Goal: Task Accomplishment & Management: Use online tool/utility

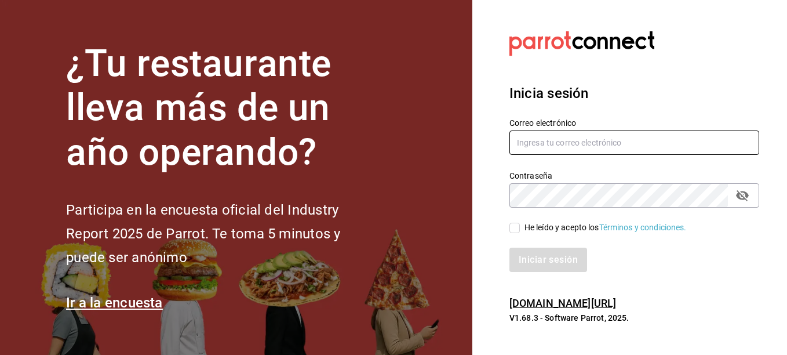
type input "[PERSON_NAME][EMAIL_ADDRESS][PERSON_NAME][DOMAIN_NAME]"
click at [520, 233] on input "He leído y acepto los Términos y condiciones." at bounding box center [515, 228] width 10 height 10
checkbox input "true"
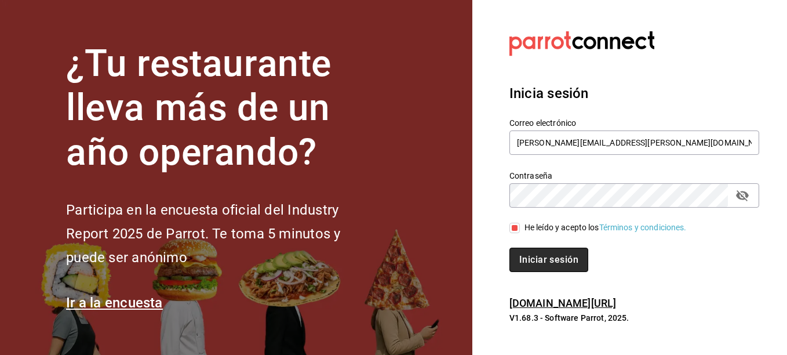
click at [557, 267] on button "Iniciar sesión" at bounding box center [549, 260] width 79 height 24
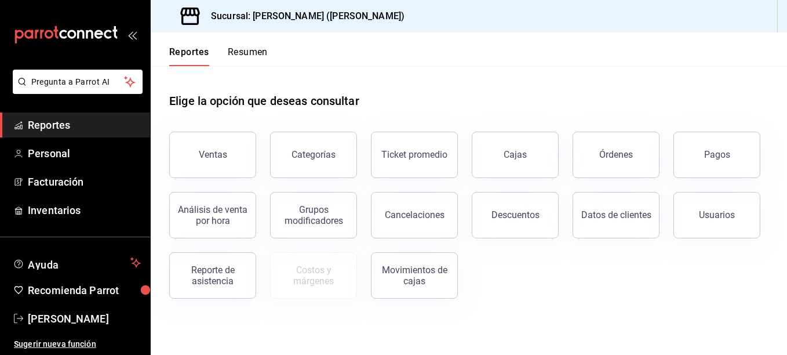
click at [527, 275] on div "Ventas Categorías Ticket promedio Cajas Órdenes Pagos Análisis de venta por hor…" at bounding box center [461, 208] width 613 height 181
click at [527, 233] on button "Descuentos" at bounding box center [515, 215] width 87 height 46
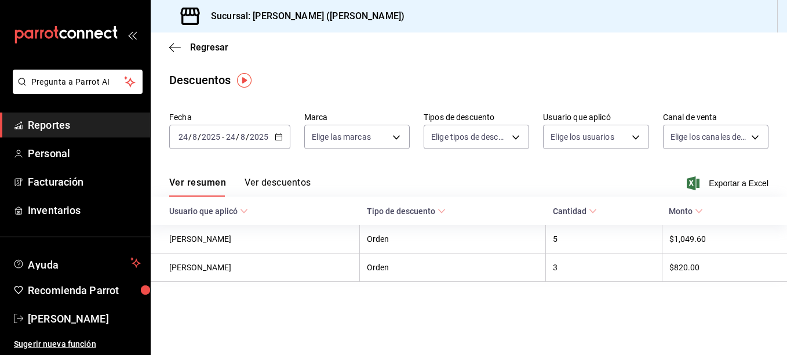
click at [271, 180] on button "Ver descuentos" at bounding box center [278, 187] width 66 height 20
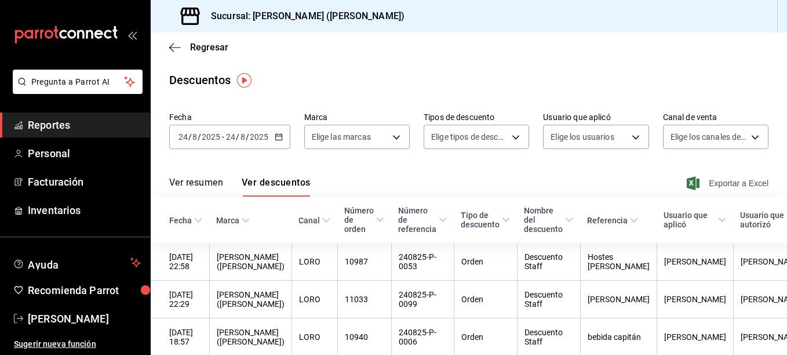
click at [717, 188] on span "Exportar a Excel" at bounding box center [728, 183] width 79 height 14
click at [188, 54] on div "Regresar" at bounding box center [469, 47] width 637 height 30
click at [212, 48] on span "Regresar" at bounding box center [209, 47] width 38 height 11
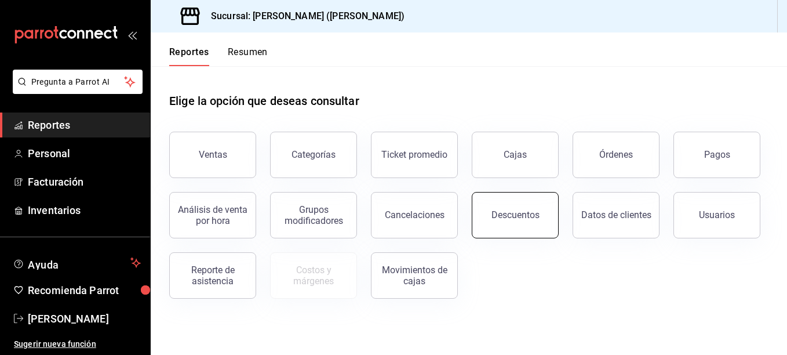
click at [540, 213] on button "Descuentos" at bounding box center [515, 215] width 87 height 46
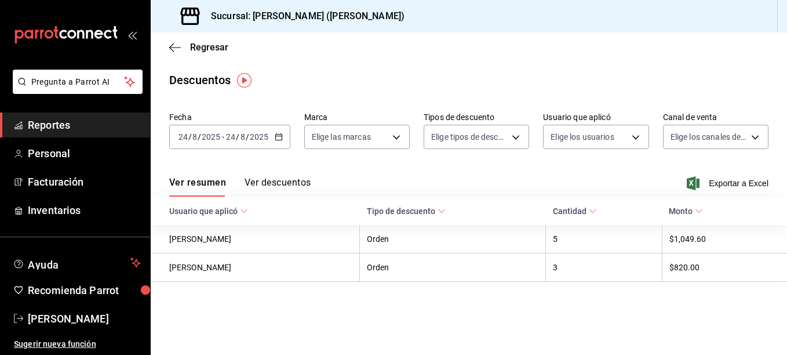
click at [296, 187] on button "Ver descuentos" at bounding box center [278, 187] width 66 height 20
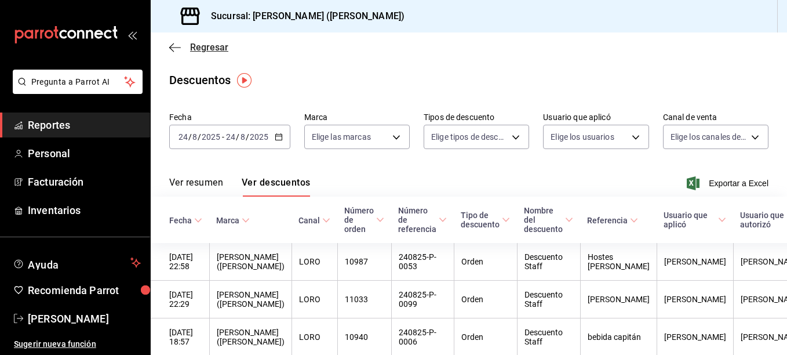
click at [177, 50] on icon "button" at bounding box center [175, 47] width 12 height 10
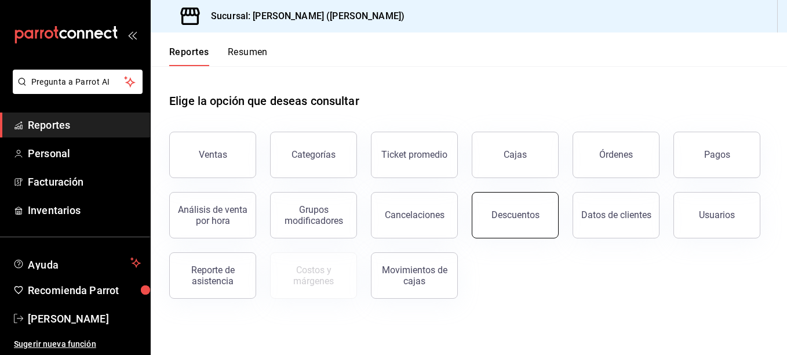
click at [500, 224] on button "Descuentos" at bounding box center [515, 215] width 87 height 46
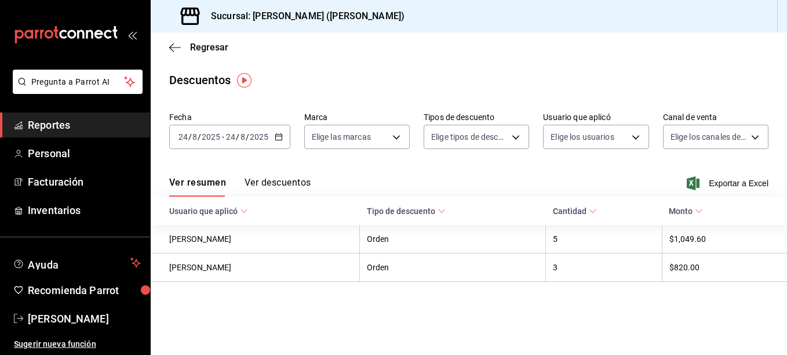
click at [278, 177] on button "Ver descuentos" at bounding box center [278, 187] width 66 height 20
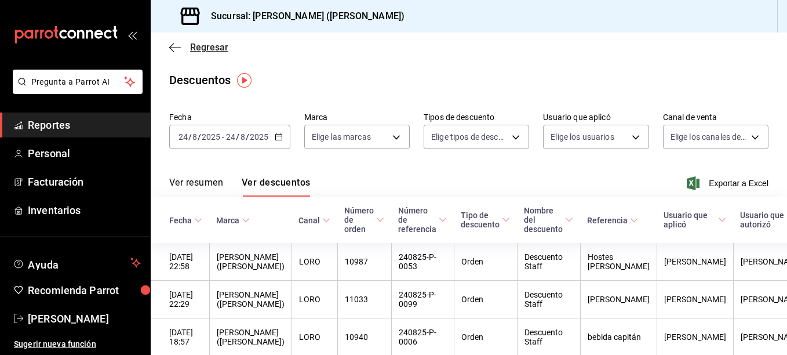
click at [205, 47] on span "Regresar" at bounding box center [209, 47] width 38 height 11
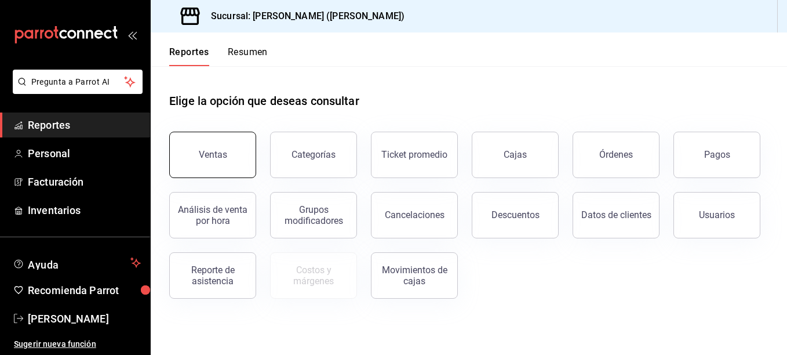
click at [205, 148] on button "Ventas" at bounding box center [212, 155] width 87 height 46
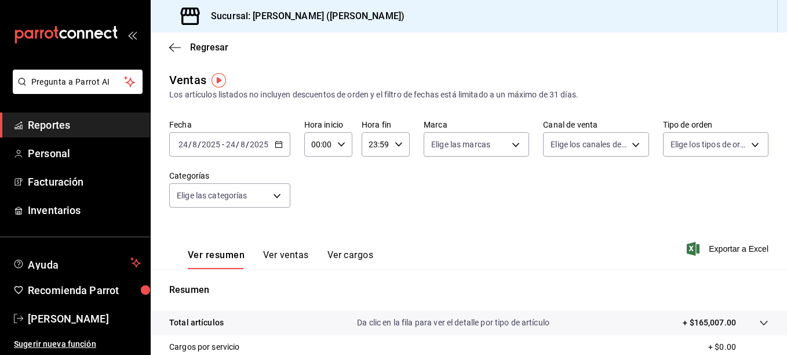
click at [283, 255] on button "Ver ventas" at bounding box center [286, 259] width 46 height 20
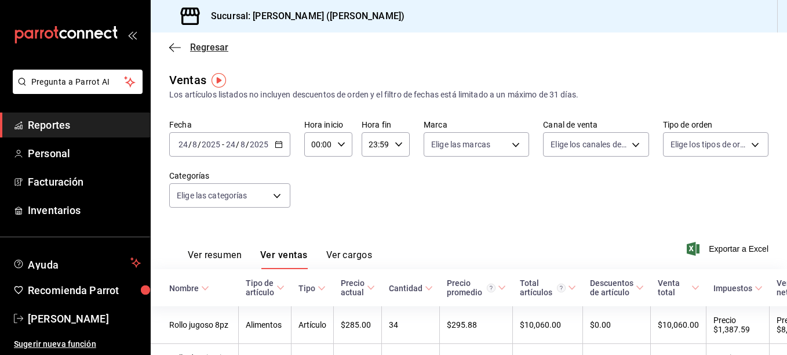
click at [202, 48] on span "Regresar" at bounding box center [209, 47] width 38 height 11
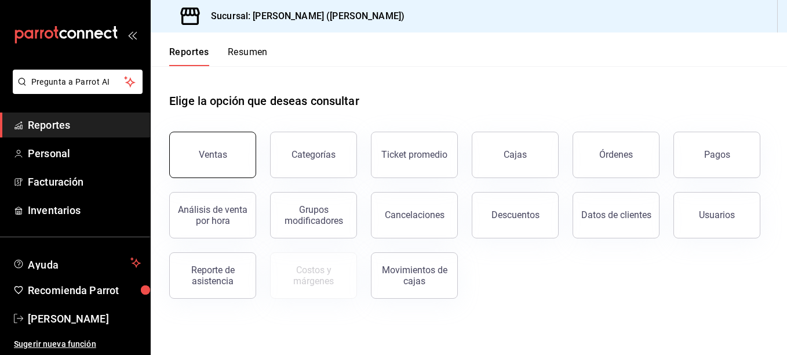
click at [216, 153] on div "Ventas" at bounding box center [213, 154] width 28 height 11
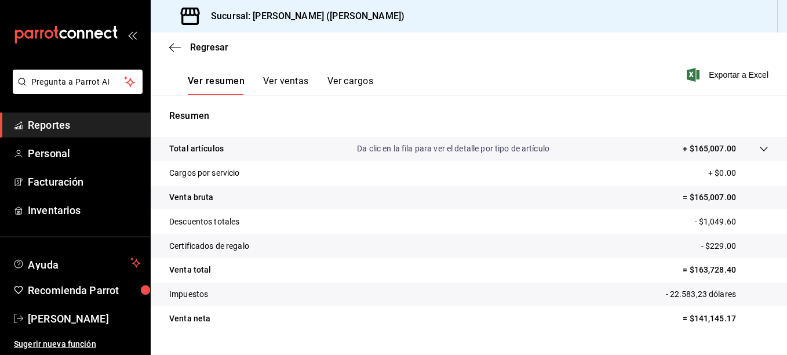
scroll to position [175, 0]
click at [536, 153] on p "Da clic en la fila para ver el detalle por tipo de artículo" at bounding box center [453, 148] width 193 height 12
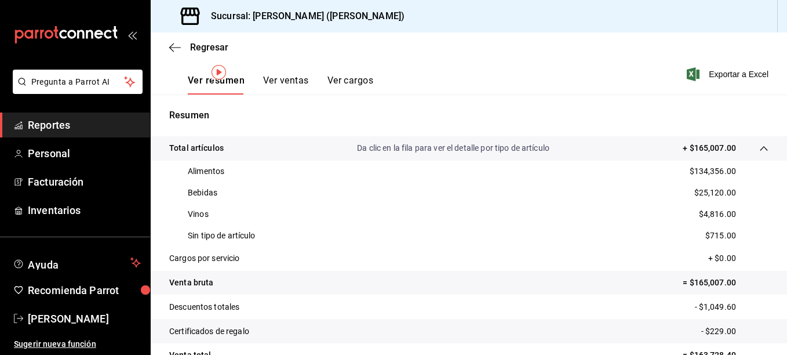
scroll to position [0, 0]
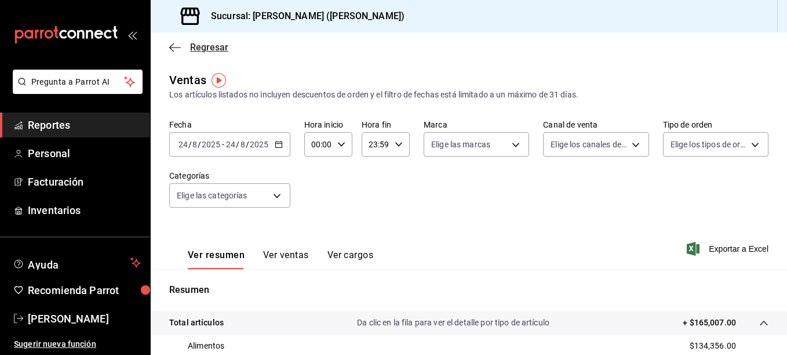
click at [173, 49] on icon "button" at bounding box center [175, 47] width 12 height 10
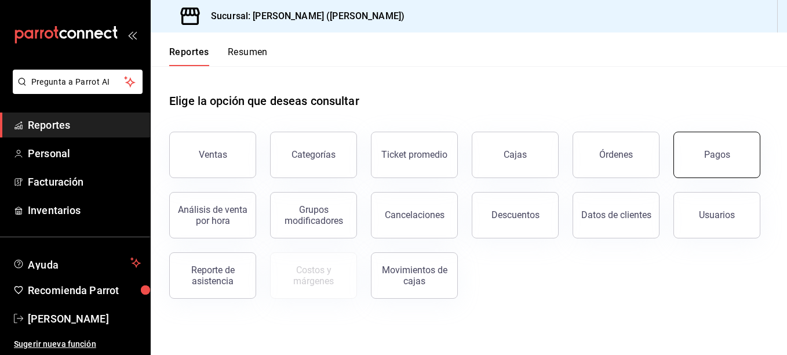
click at [711, 170] on button "Pagos" at bounding box center [717, 155] width 87 height 46
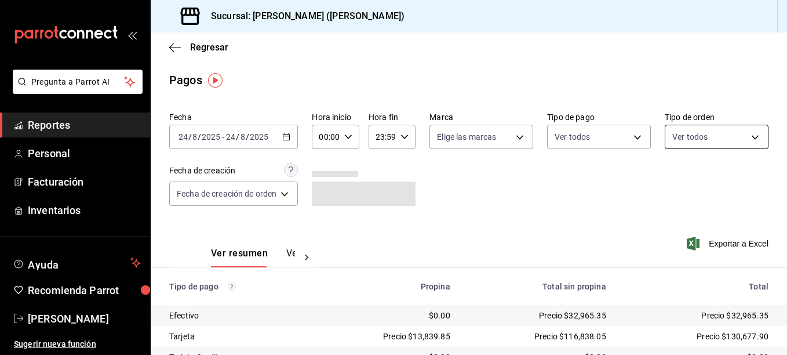
click at [711, 139] on body "Pregunta a Parrot AI Reportes Personal Facturación Inventarios Ayuda Recomienda…" at bounding box center [393, 177] width 787 height 355
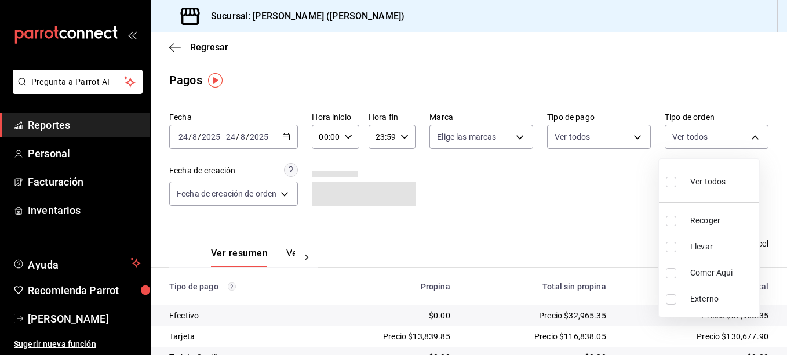
click at [699, 241] on span "Llevar" at bounding box center [723, 247] width 64 height 12
type input "d5ed7011-f835-4d0c-a8fc-5f0f01446209"
checkbox input "true"
click at [447, 196] on div at bounding box center [393, 177] width 787 height 355
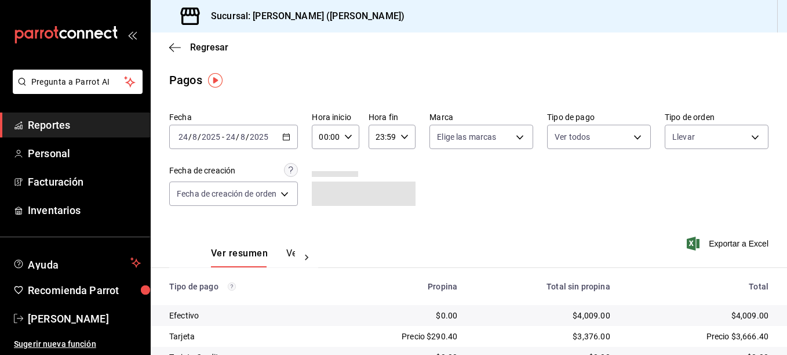
click at [288, 253] on button "Ver pagos" at bounding box center [307, 258] width 43 height 20
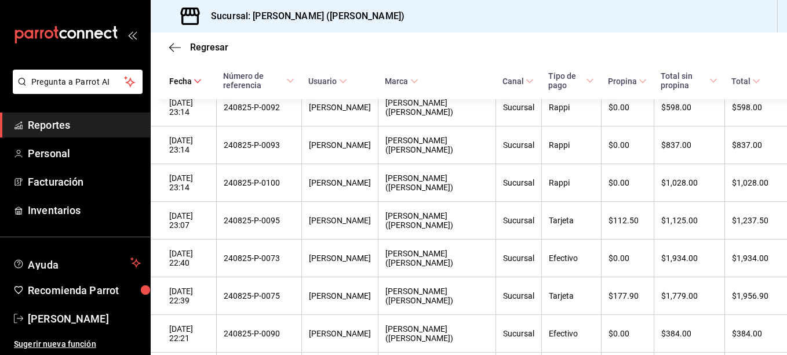
scroll to position [76, 0]
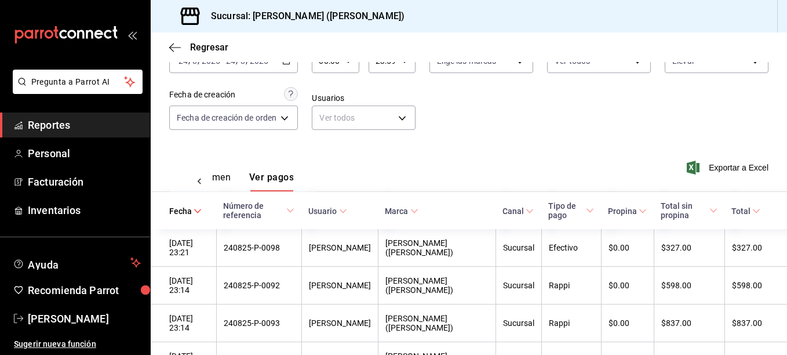
click at [226, 168] on div "Ver resumen Ver pagos" at bounding box center [242, 175] width 147 height 34
click at [224, 180] on font "Ver resumen" at bounding box center [204, 178] width 54 height 12
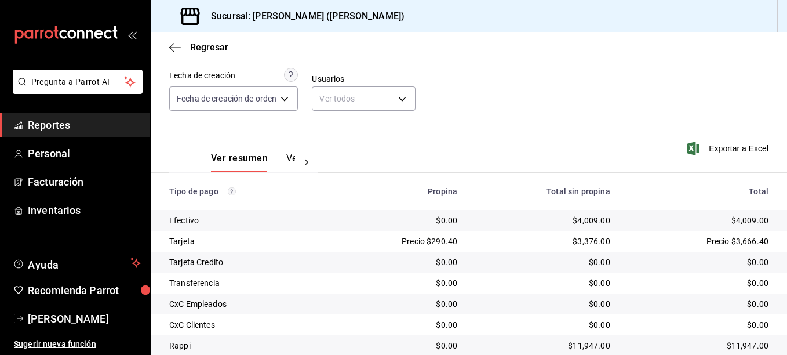
scroll to position [96, 0]
click at [210, 54] on div "Regresar" at bounding box center [469, 47] width 637 height 30
click at [216, 48] on span "Regresar" at bounding box center [209, 47] width 38 height 11
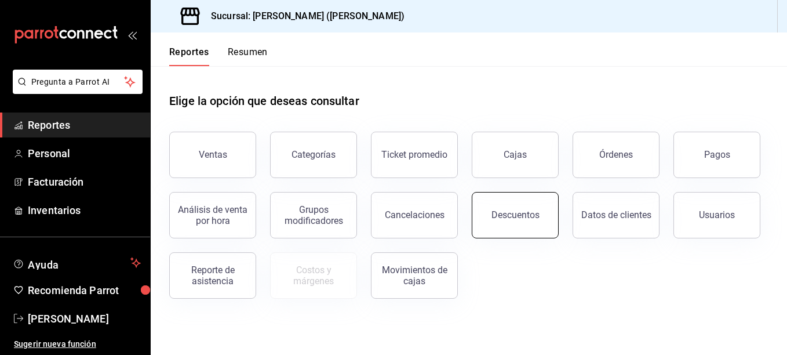
click at [520, 227] on button "Descuentos" at bounding box center [515, 215] width 87 height 46
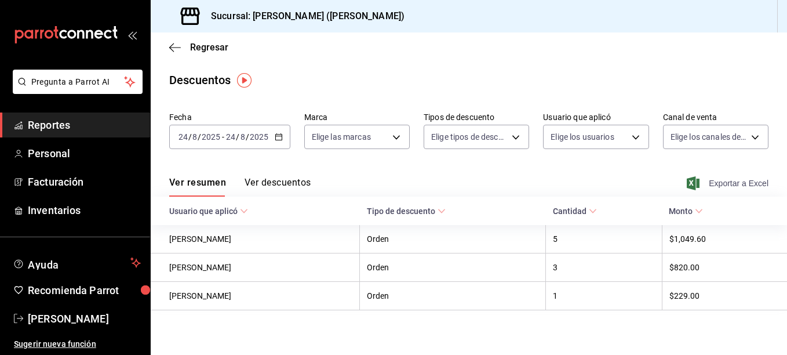
click at [723, 190] on span "Exportar a Excel" at bounding box center [728, 183] width 79 height 14
click at [202, 44] on span "Regresar" at bounding box center [209, 47] width 38 height 11
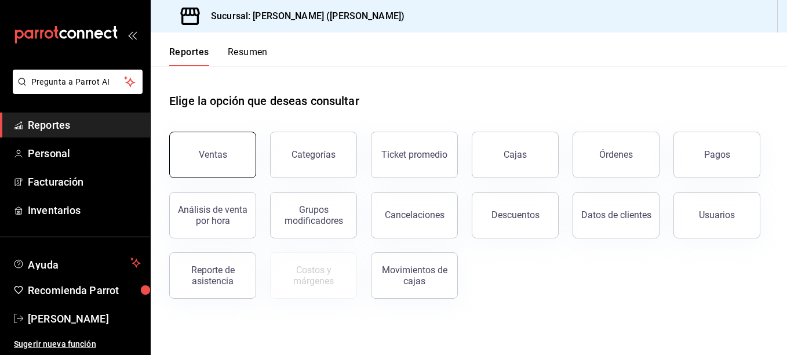
click at [226, 141] on button "Ventas" at bounding box center [212, 155] width 87 height 46
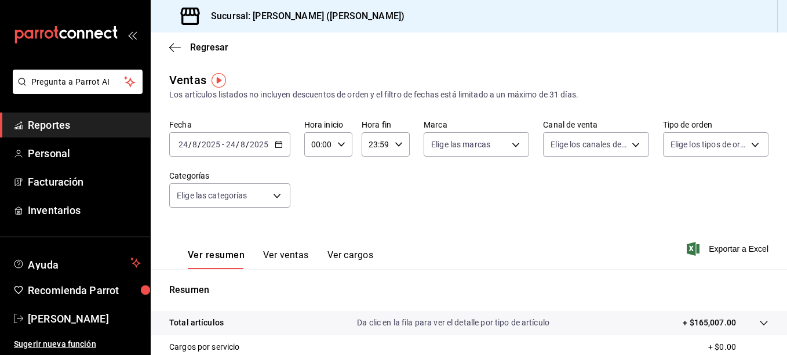
click at [345, 144] on div "00:00 Hora inicio" at bounding box center [328, 144] width 48 height 24
click at [318, 197] on span "13" at bounding box center [315, 192] width 5 height 9
type input "13:00"
click at [496, 226] on div at bounding box center [393, 177] width 787 height 355
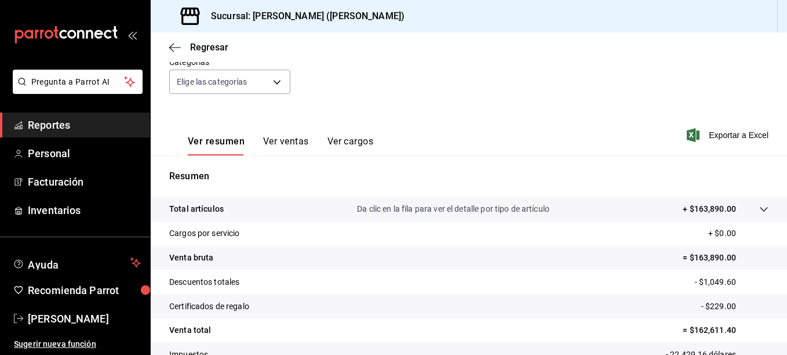
scroll to position [124, 0]
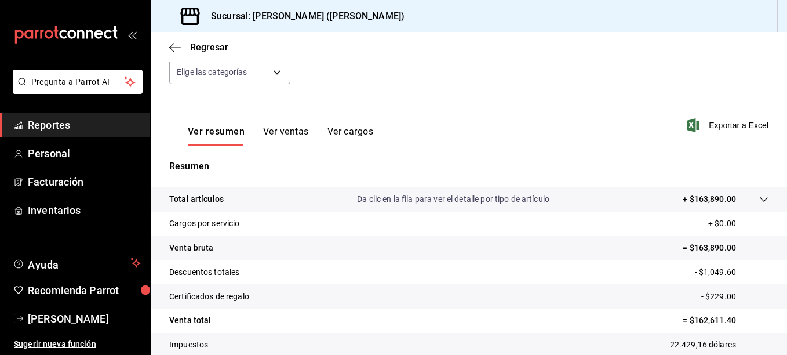
click at [491, 203] on p "Da clic en la fila para ver el detalle por tipo de artículo" at bounding box center [453, 199] width 193 height 12
